Goal: Find specific page/section: Find specific page/section

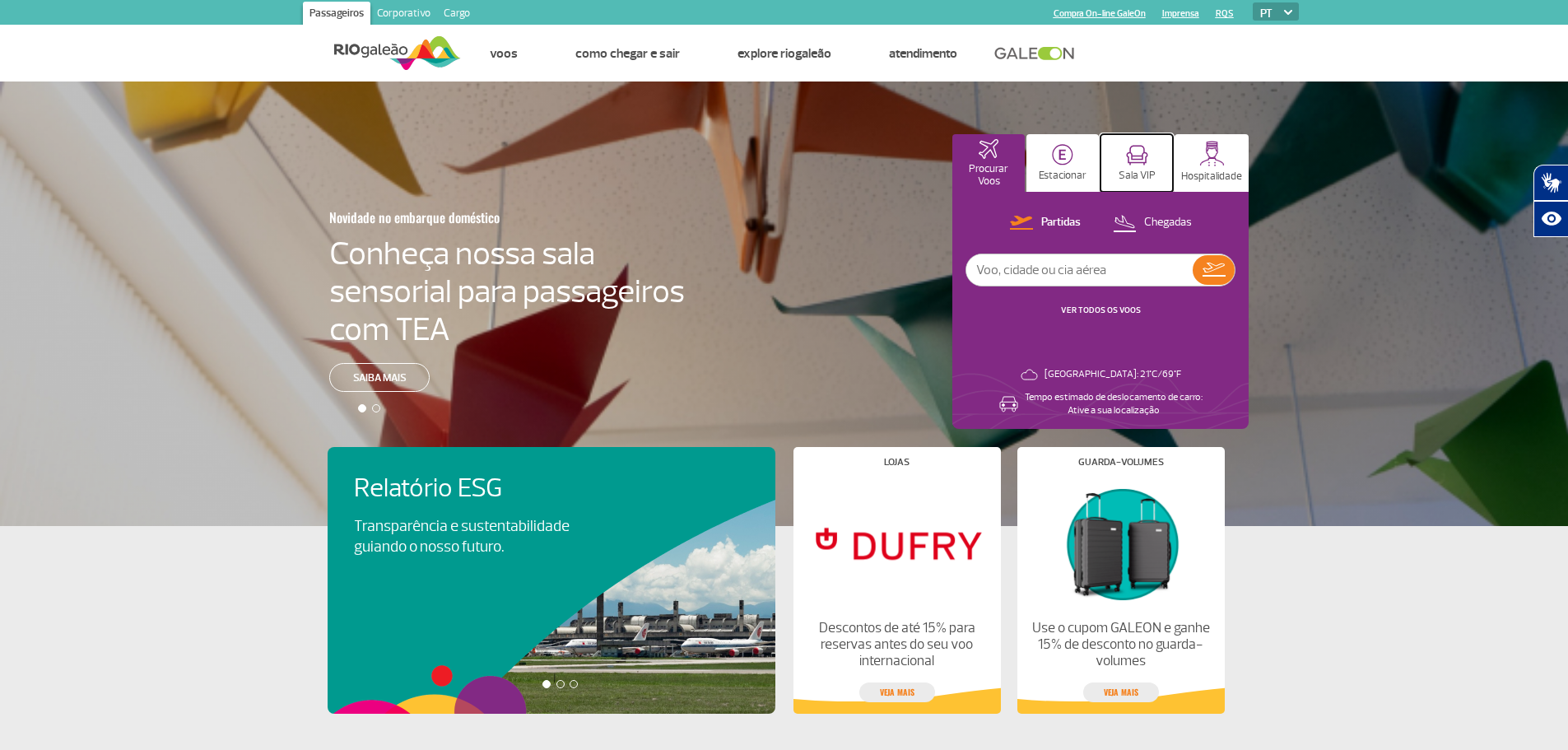
click at [1157, 176] on button "Sala VIP" at bounding box center [1136, 163] width 72 height 58
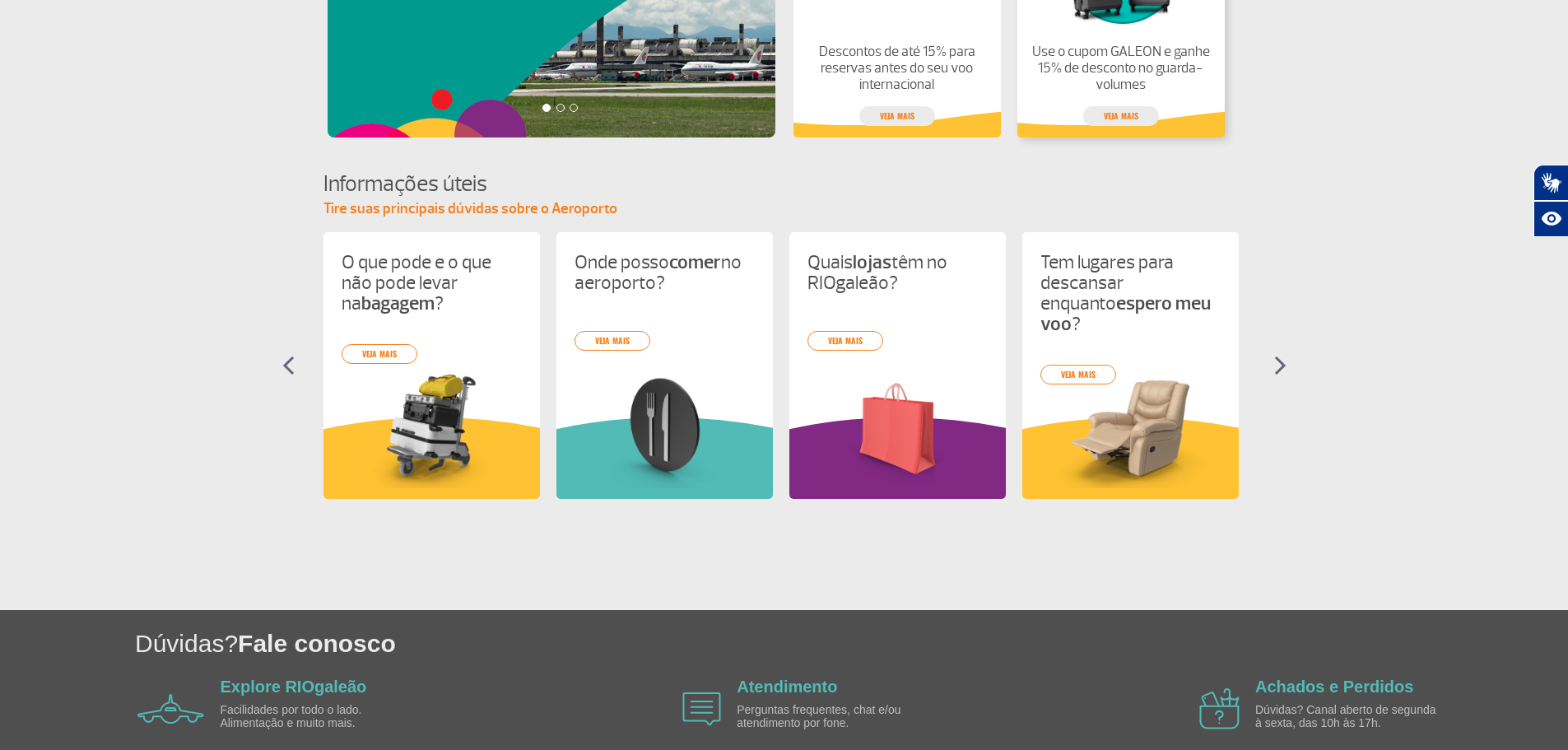
scroll to position [653, 0]
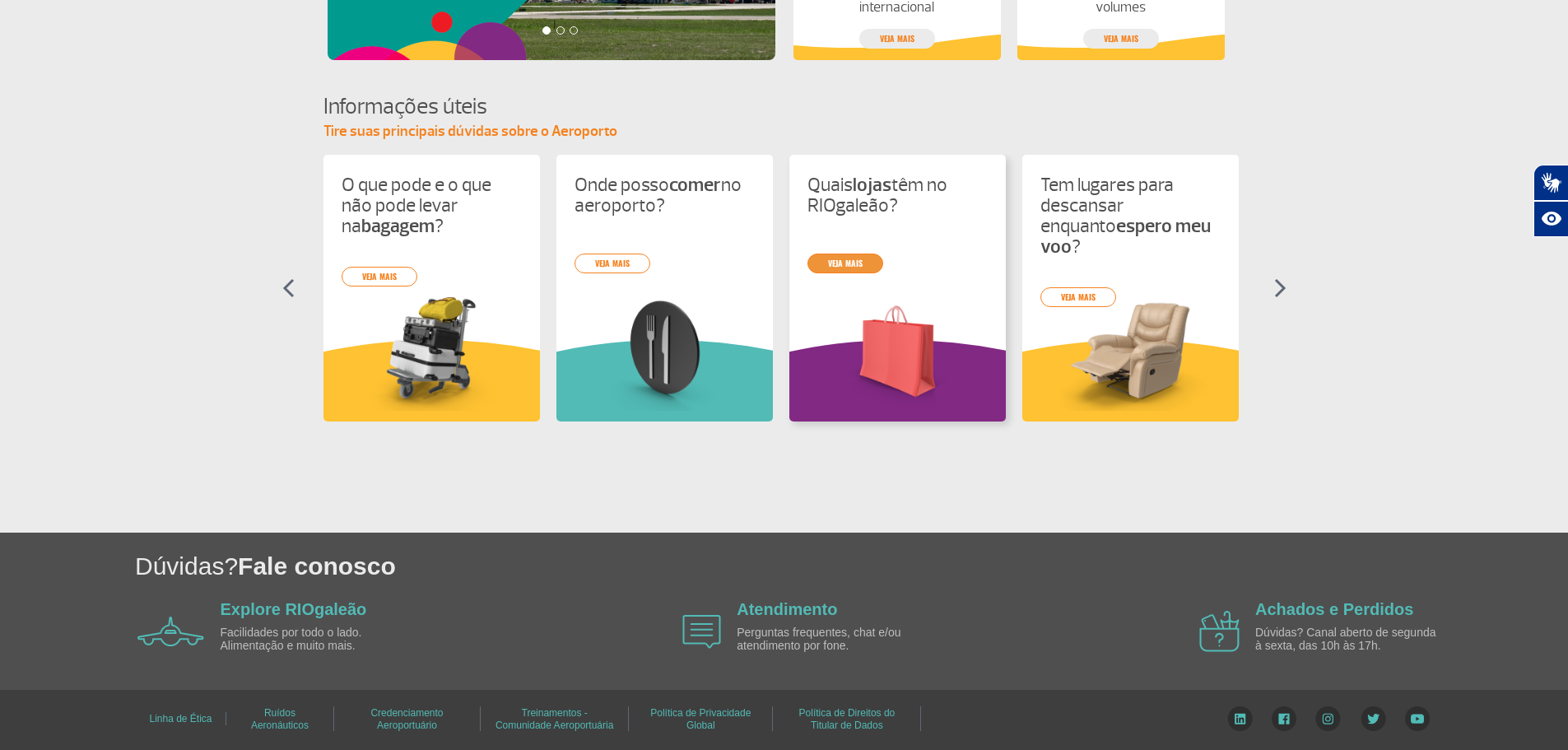
click at [846, 261] on link "veja mais" at bounding box center [845, 263] width 75 height 19
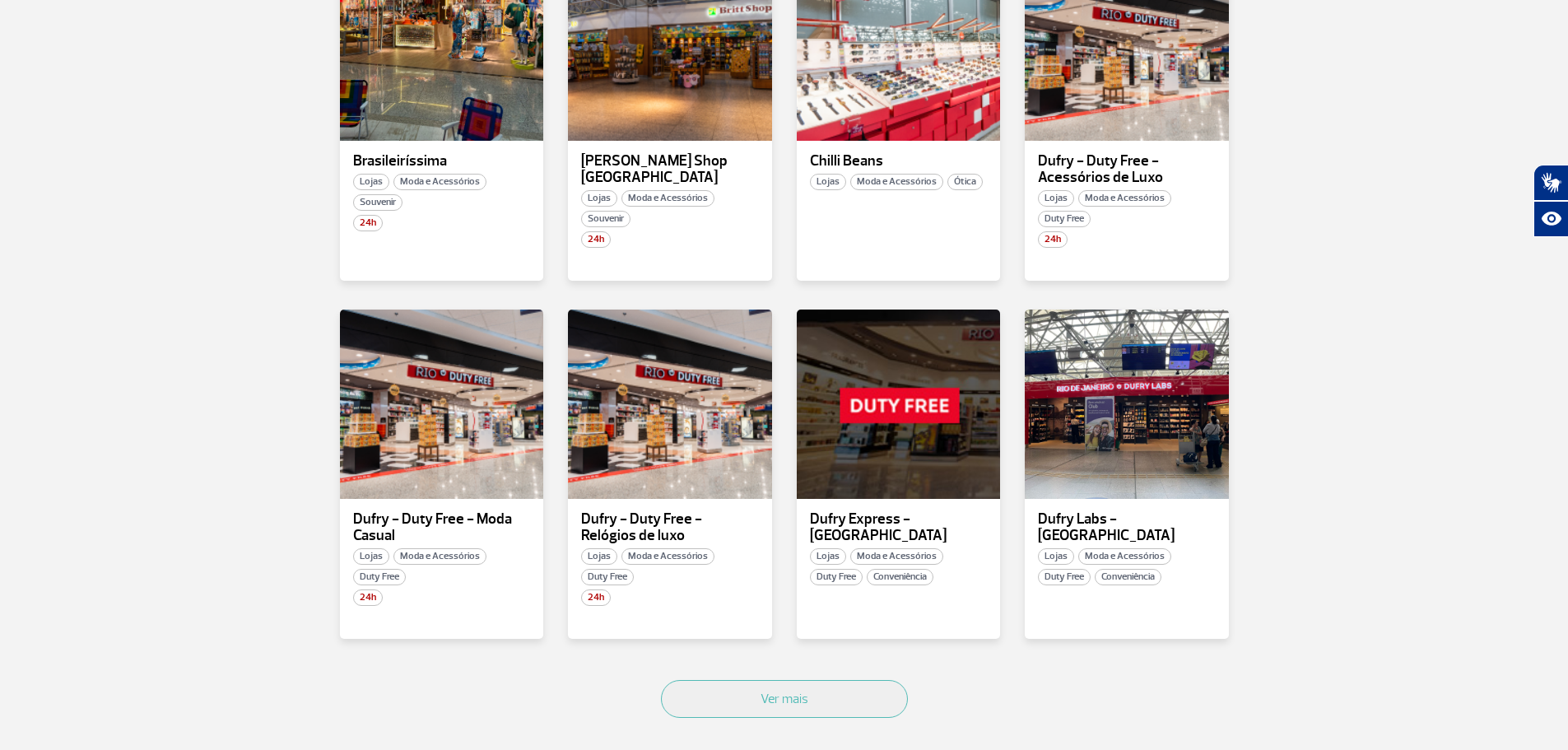
scroll to position [906, 0]
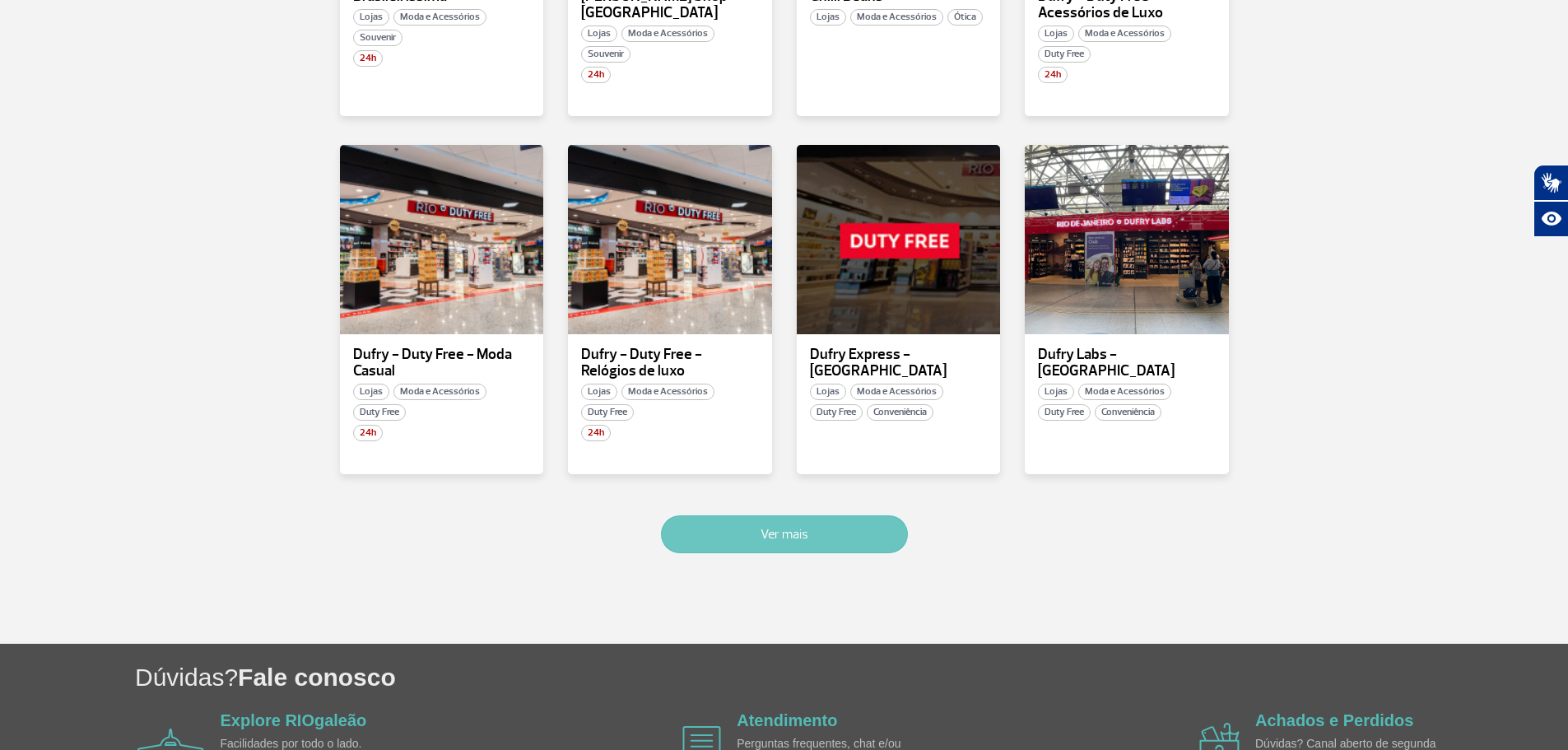
click at [813, 527] on button "Ver mais" at bounding box center [784, 534] width 247 height 38
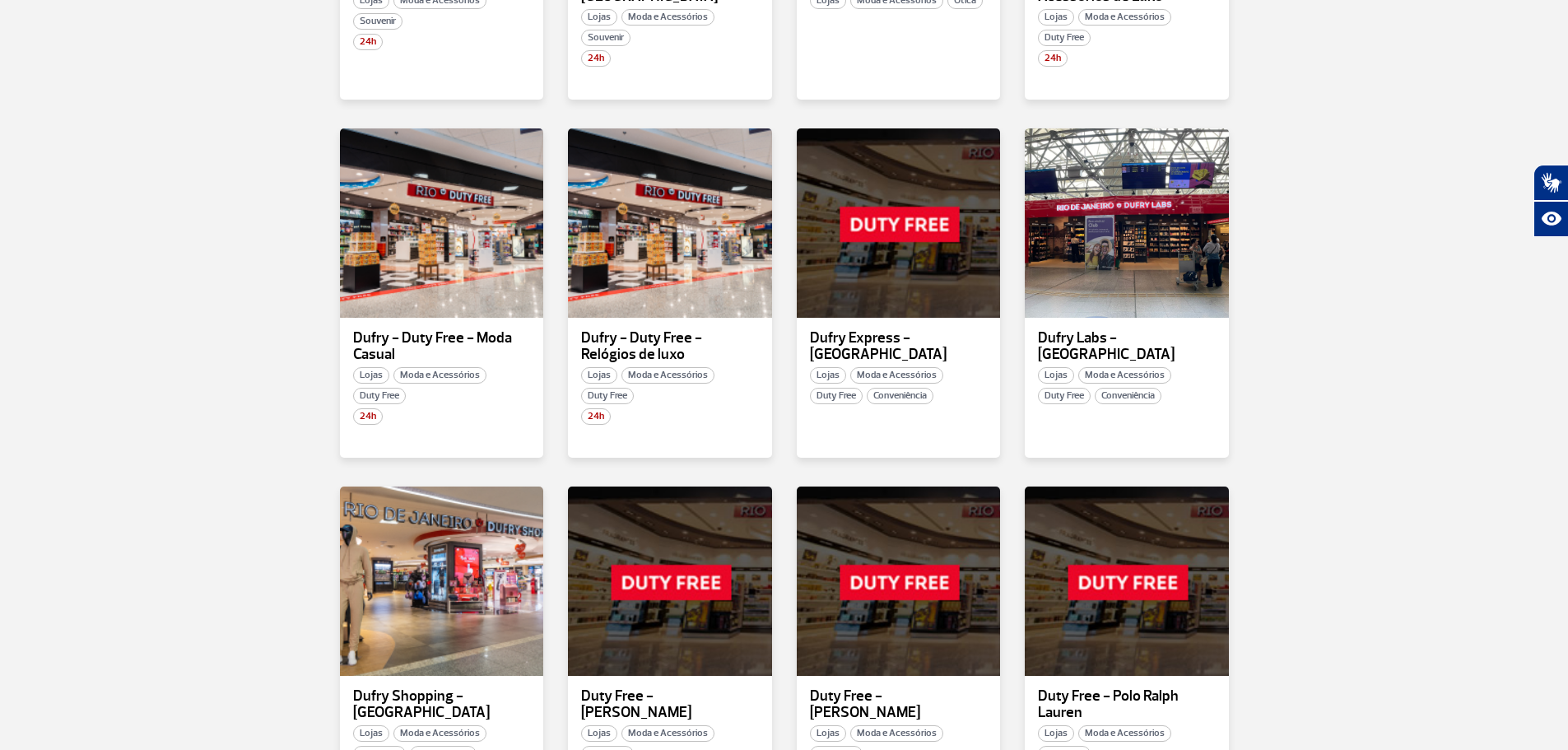
scroll to position [1947, 0]
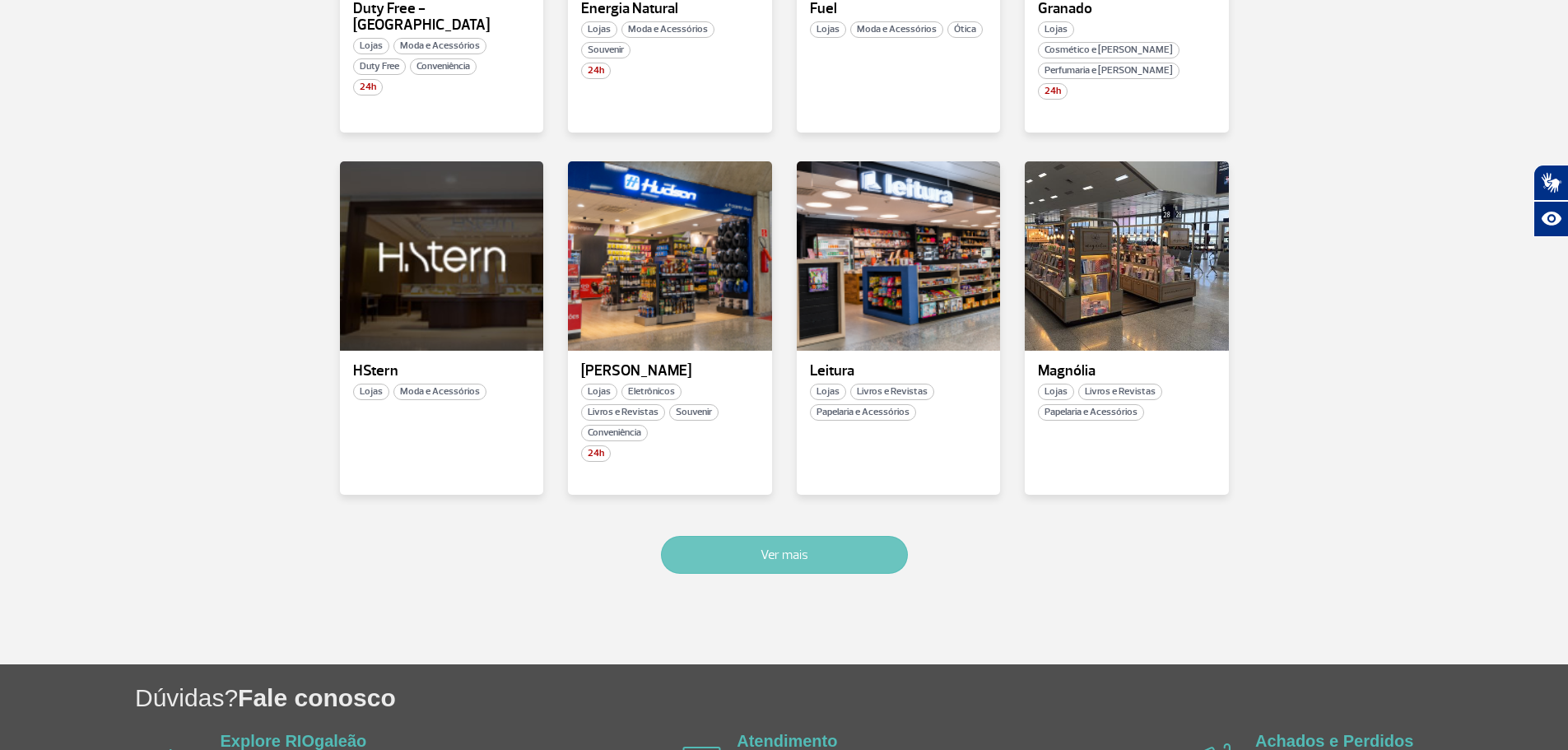
click at [813, 536] on button "Ver mais" at bounding box center [784, 554] width 247 height 38
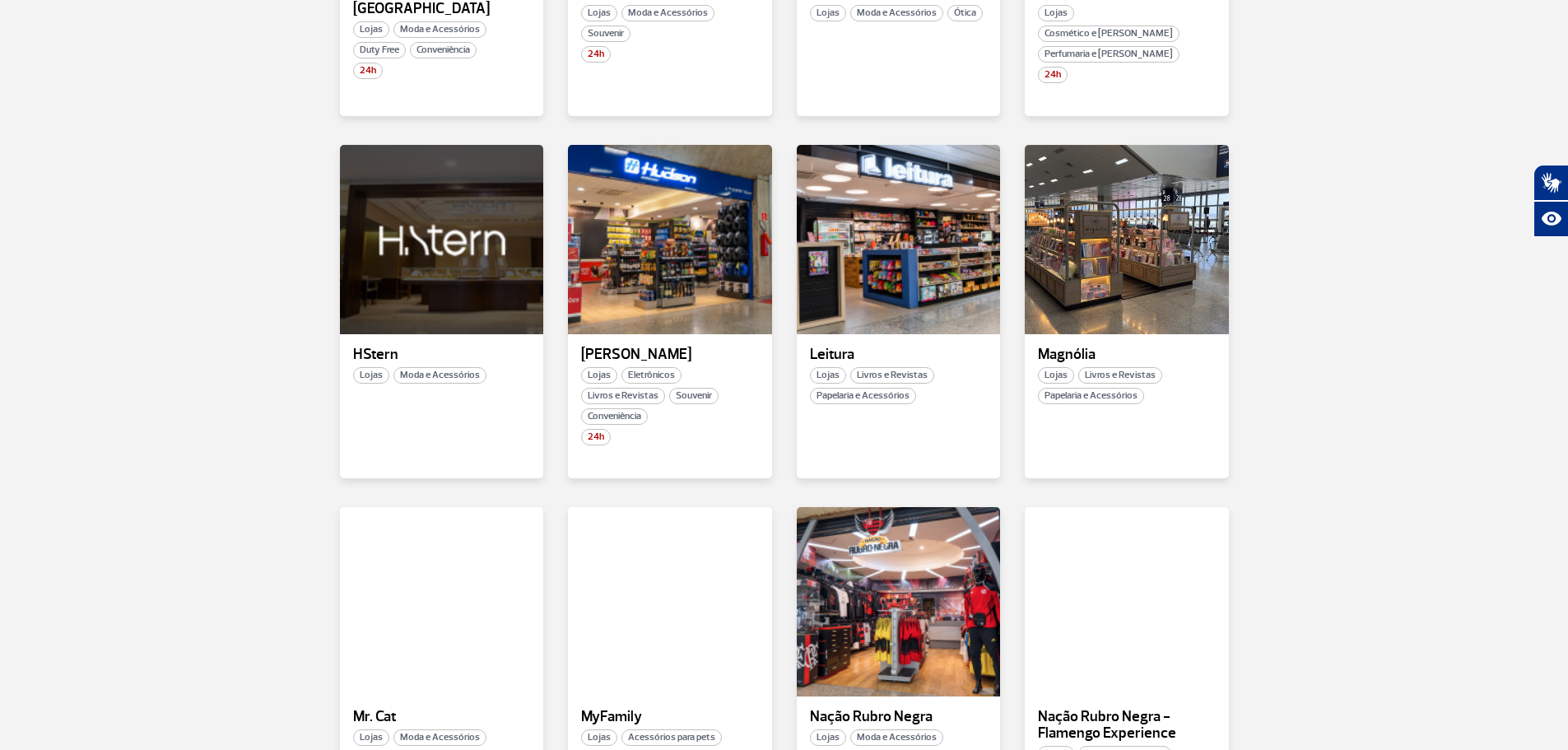
scroll to position [2606, 0]
